Goal: Task Accomplishment & Management: Manage account settings

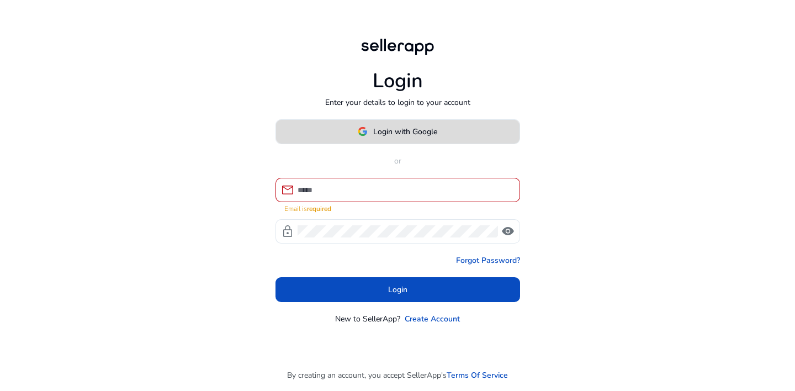
click at [395, 142] on button "Login with Google" at bounding box center [397, 131] width 245 height 25
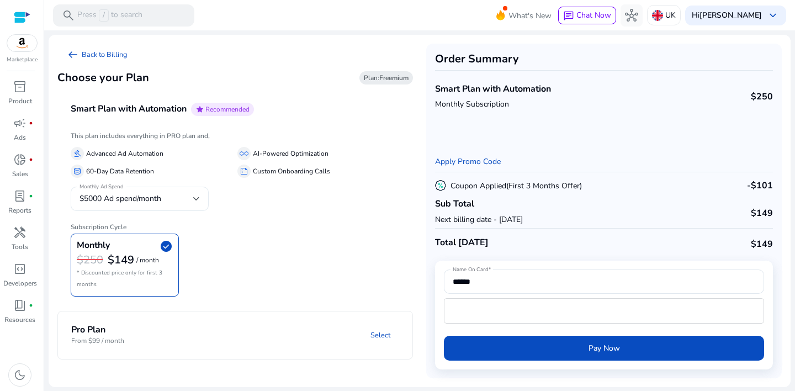
click at [193, 201] on div at bounding box center [196, 198] width 7 height 13
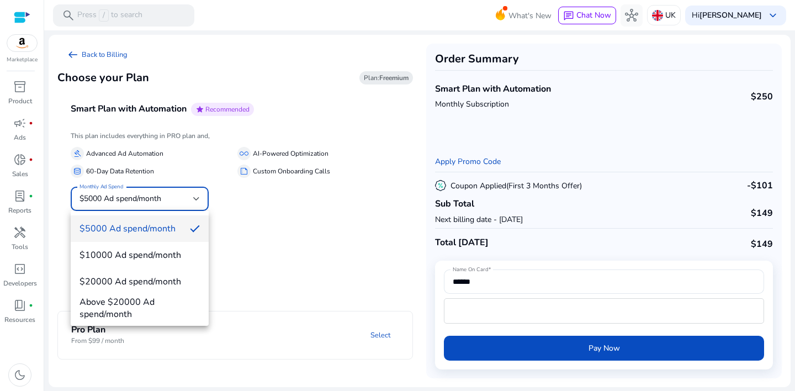
click at [171, 226] on span "$5000 Ad spend/month" at bounding box center [130, 228] width 102 height 12
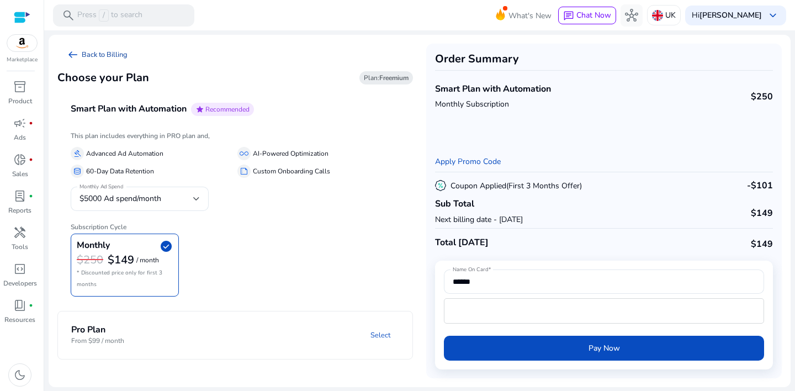
click at [115, 55] on link "arrow_left_alt Back to Billing" at bounding box center [96, 55] width 79 height 22
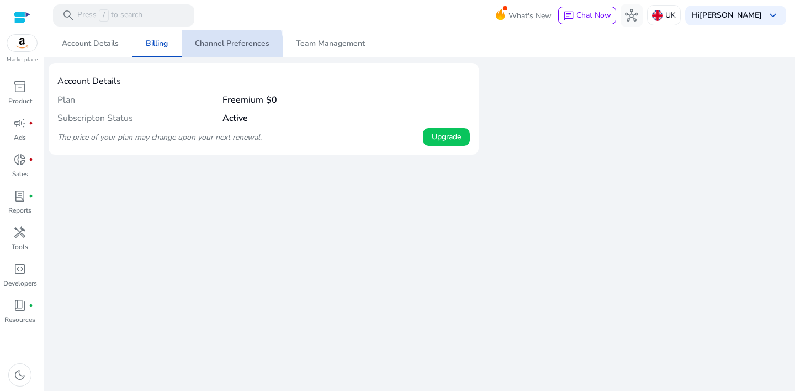
click at [219, 49] on span "Channel Preferences" at bounding box center [232, 43] width 75 height 26
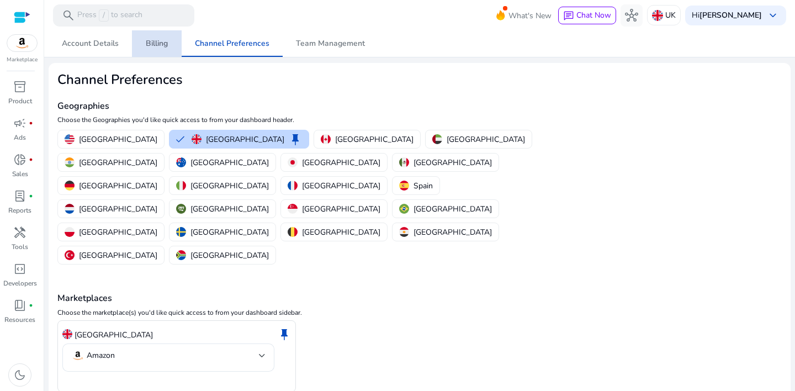
click at [150, 51] on span "Billing" at bounding box center [157, 43] width 22 height 26
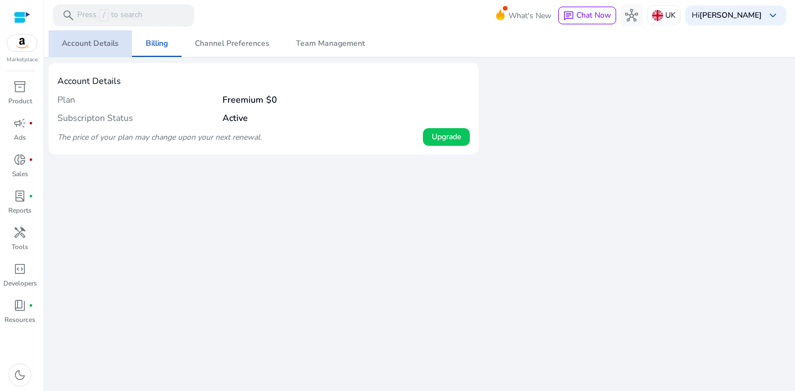
click at [92, 44] on span "Account Details" at bounding box center [90, 44] width 57 height 8
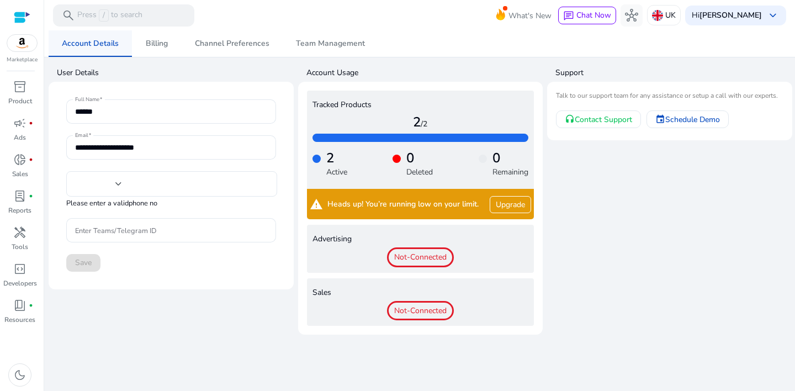
type input "***"
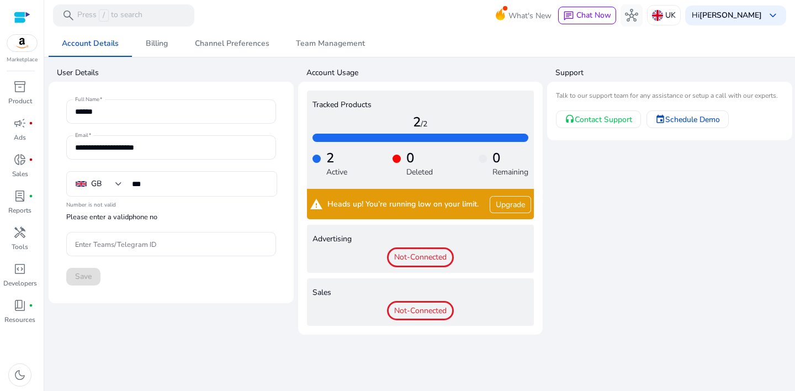
click at [432, 258] on span "Not-Connected" at bounding box center [420, 257] width 67 height 20
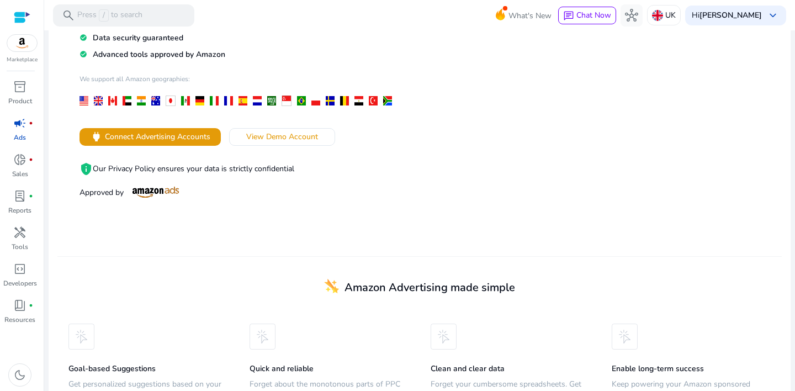
scroll to position [158, 0]
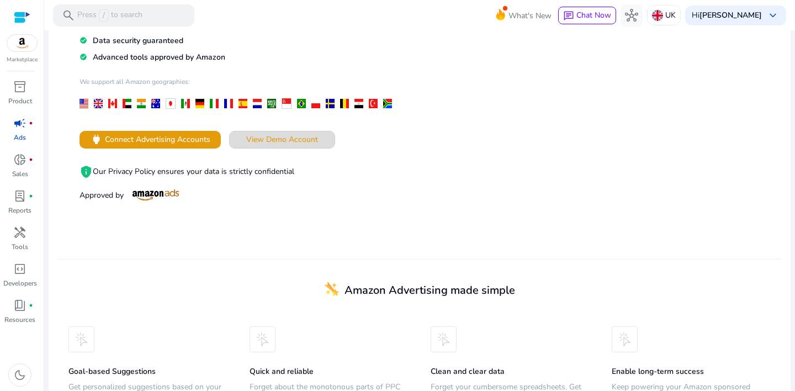
click at [300, 134] on span "View Demo Account" at bounding box center [282, 140] width 72 height 12
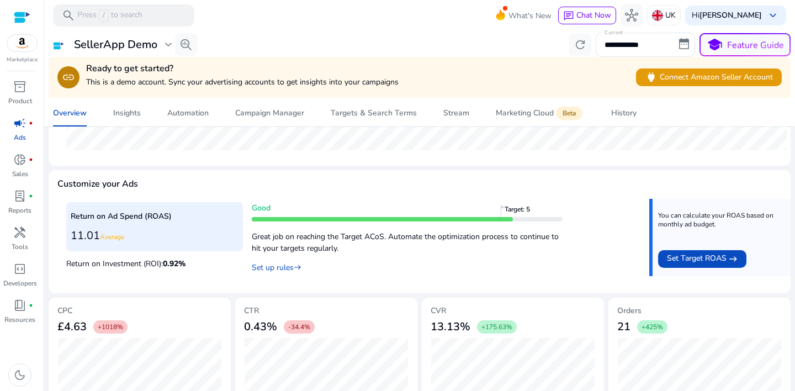
scroll to position [294, 0]
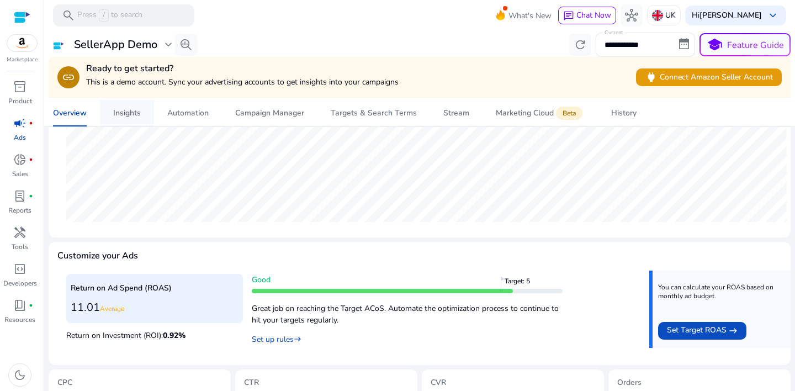
click at [130, 113] on div "Insights" at bounding box center [127, 113] width 28 height 8
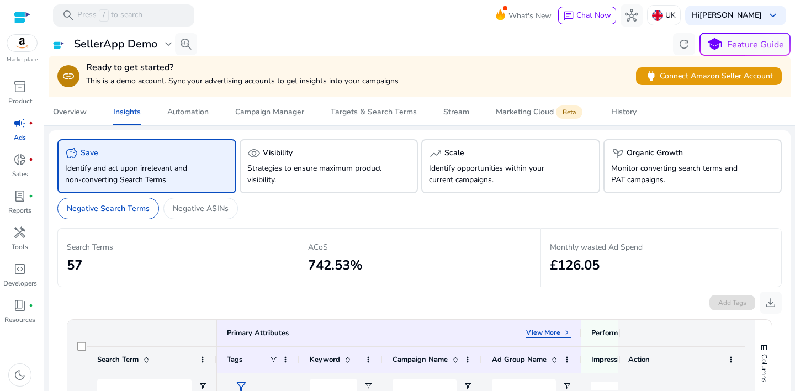
scroll to position [2, 0]
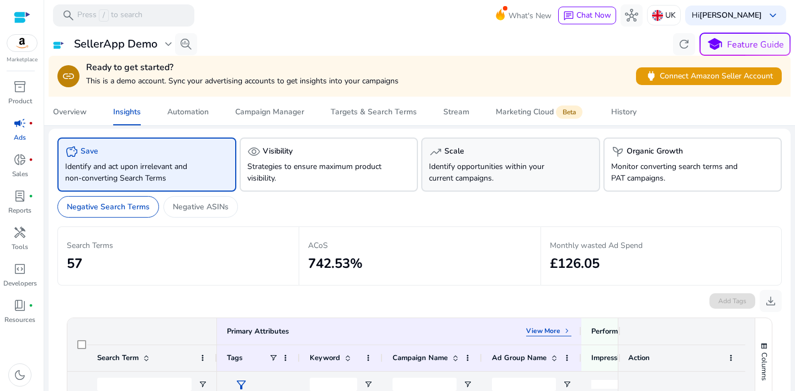
click at [514, 168] on p "Identify opportunities within your current campaigns." at bounding box center [497, 172] width 136 height 23
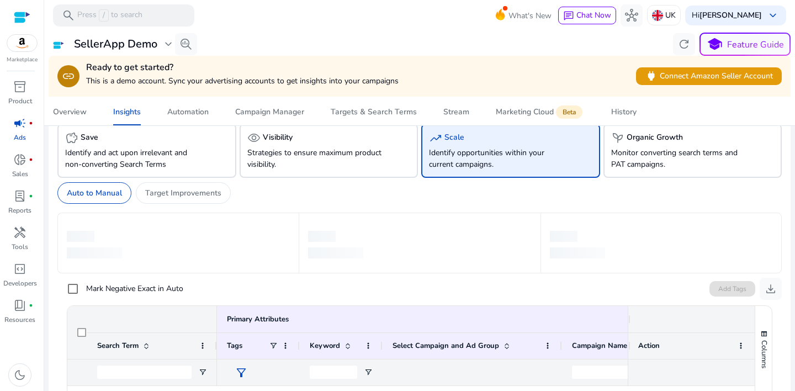
scroll to position [16, 0]
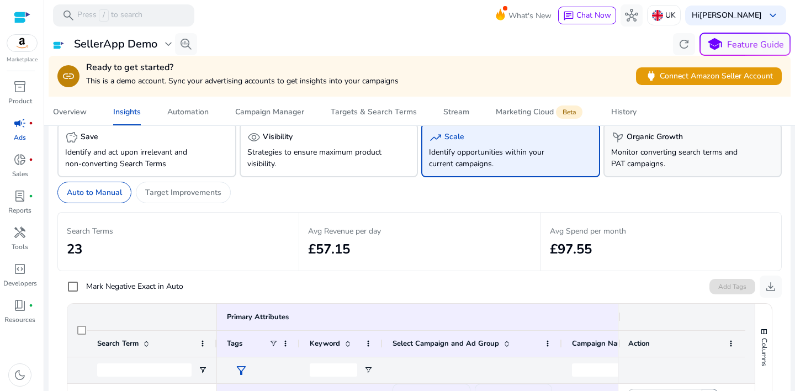
click at [646, 171] on div "psychiatry Organic Growth Monitor converting search terms and PAT campaigns." at bounding box center [692, 150] width 179 height 54
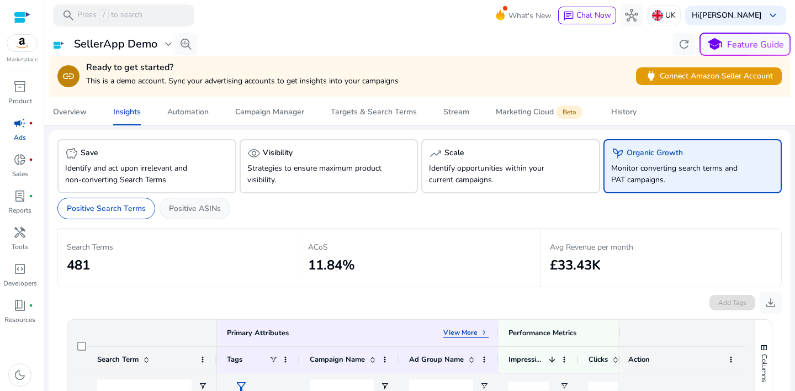
click at [192, 213] on p "Positive ASINs" at bounding box center [195, 209] width 52 height 12
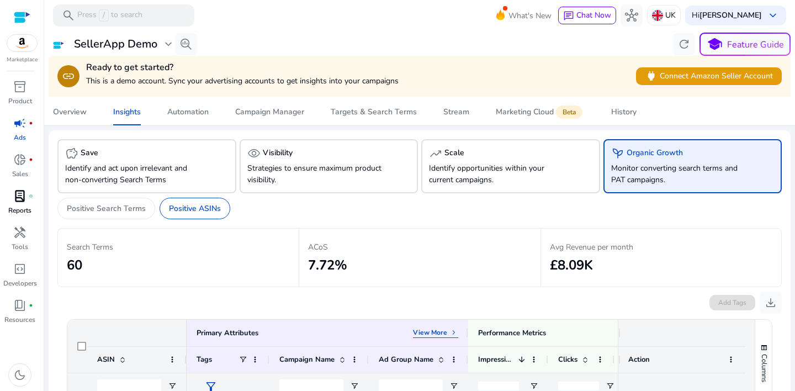
click at [26, 197] on div "lab_profile fiber_manual_record" at bounding box center [19, 196] width 31 height 18
